Goal: Find specific page/section: Find specific page/section

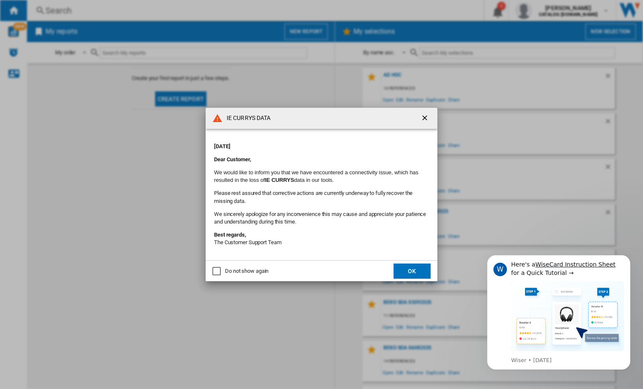
click at [407, 271] on button "OK" at bounding box center [412, 271] width 37 height 15
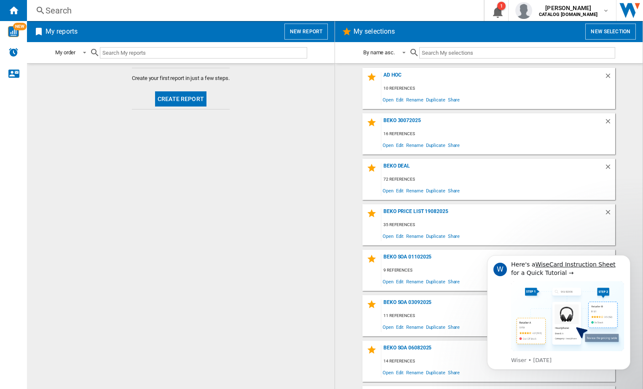
click at [84, 6] on div "Search" at bounding box center [254, 11] width 416 height 12
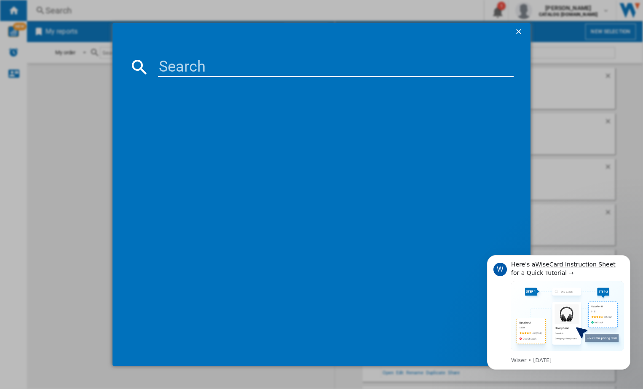
paste input "BCFD473"
type input "BCFD473"
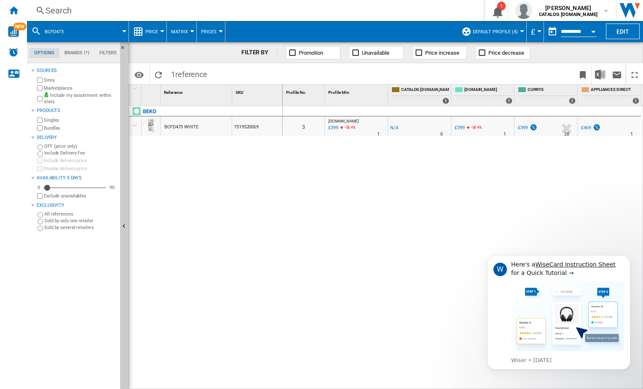
click at [514, 31] on span "Default profile (4)" at bounding box center [495, 31] width 45 height 5
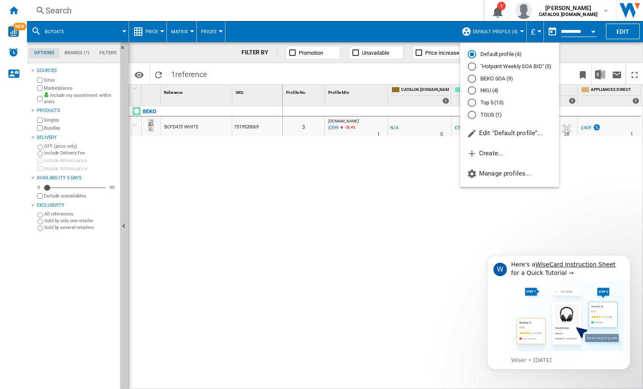
click at [498, 103] on md-radio-button "Top 5 (13)" at bounding box center [510, 103] width 84 height 8
